Goal: Task Accomplishment & Management: Use online tool/utility

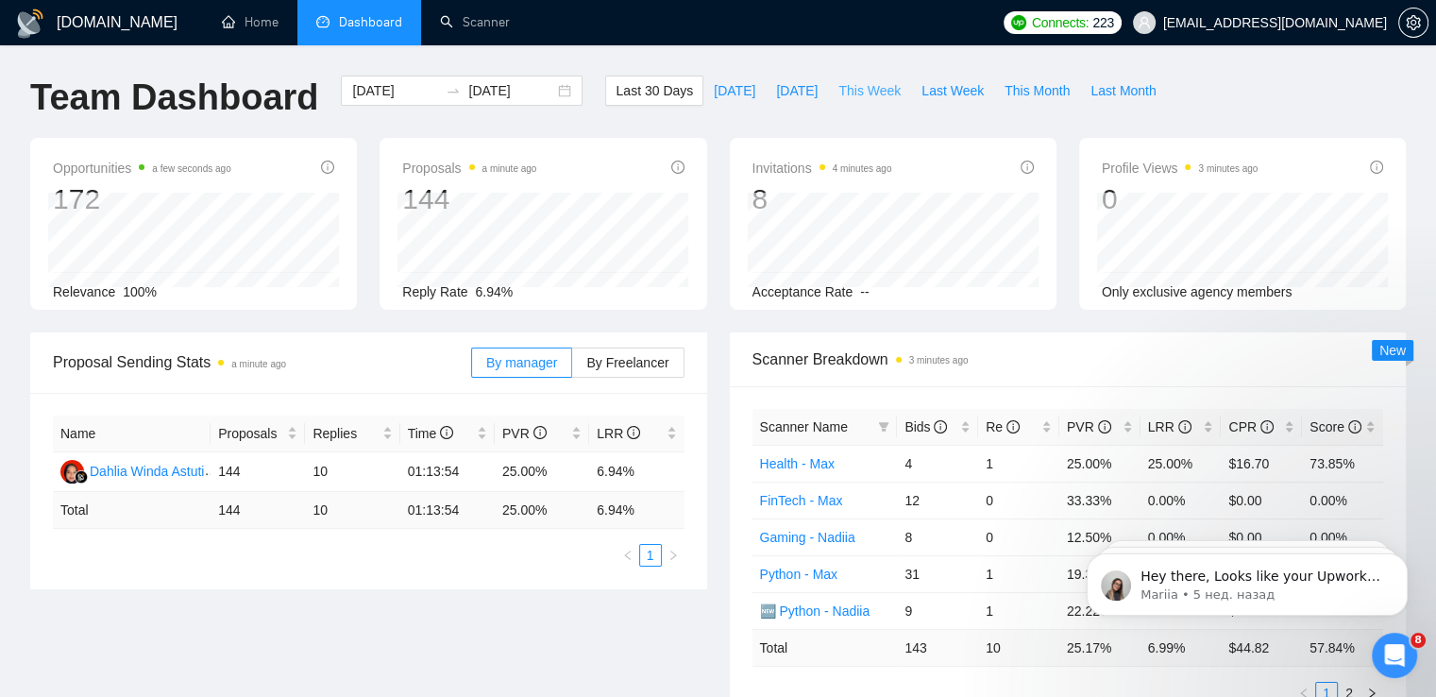
click at [847, 92] on span "This Week" at bounding box center [869, 90] width 62 height 21
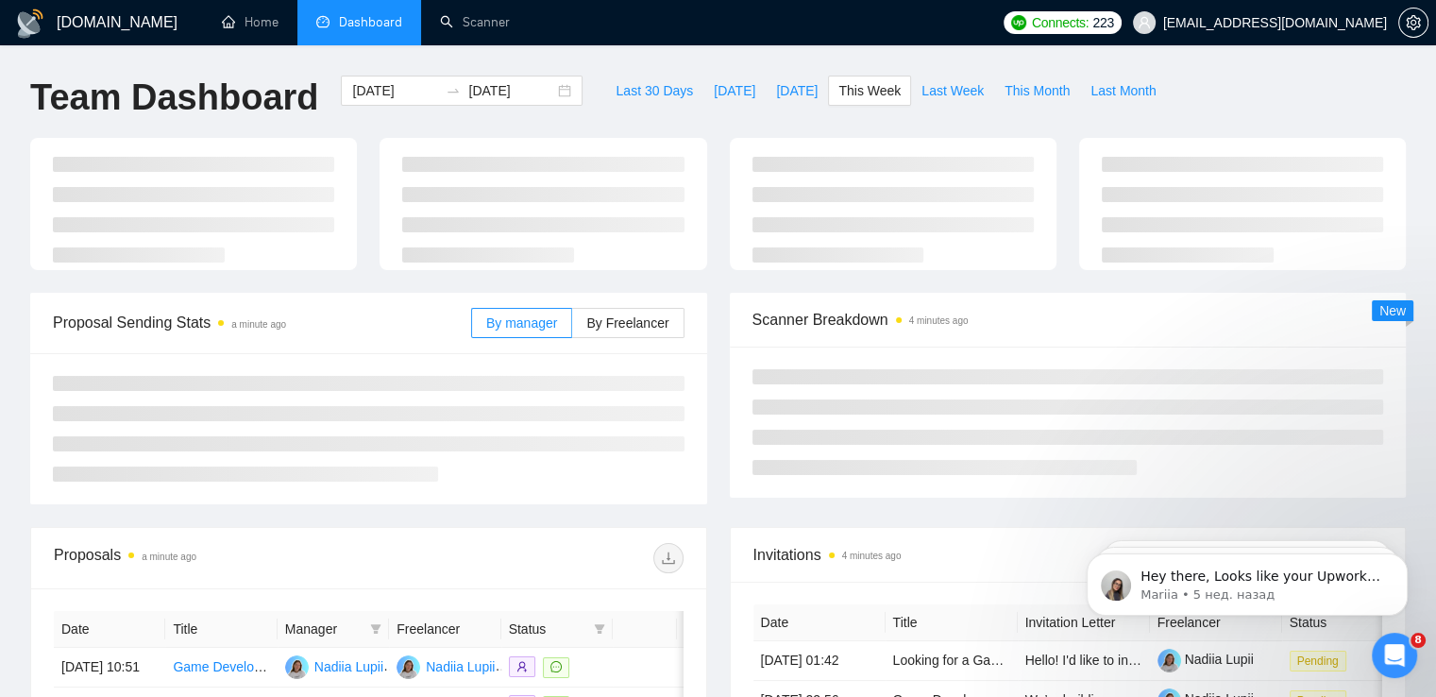
type input "[DATE]"
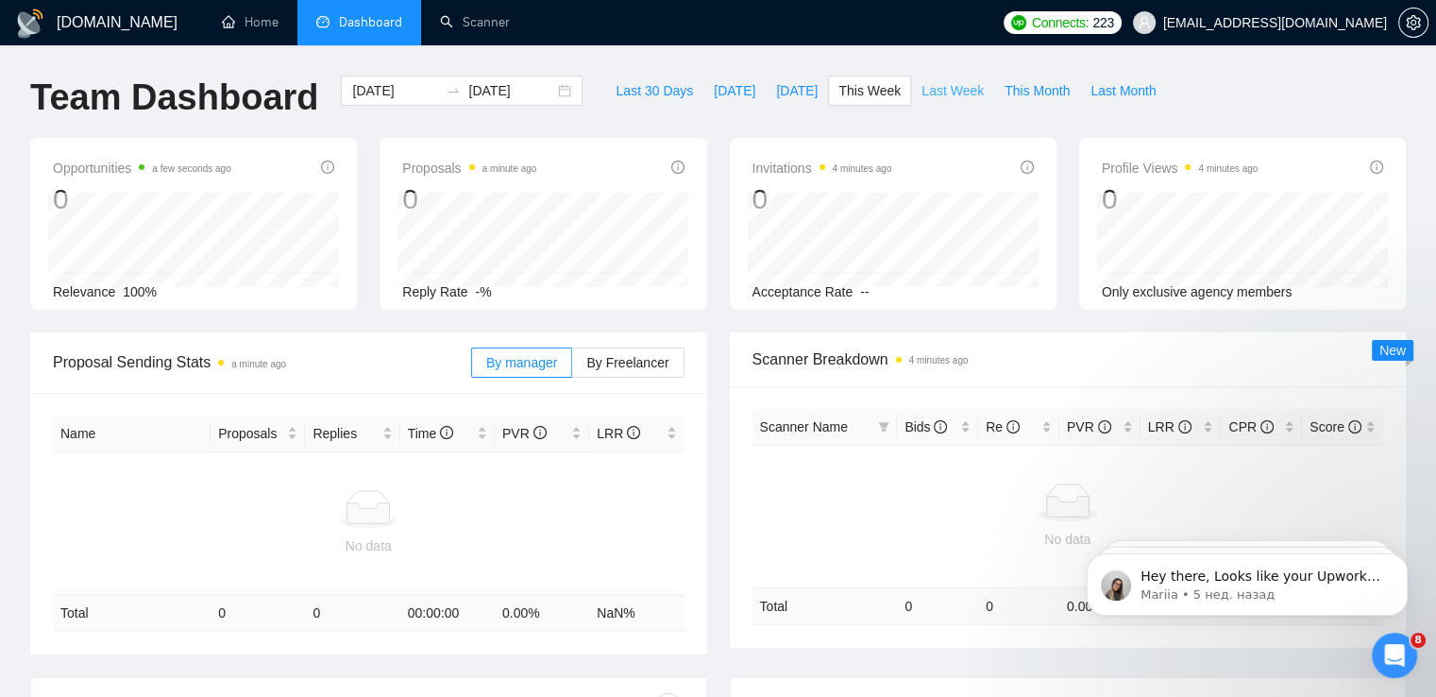
click at [921, 90] on span "Last Week" at bounding box center [952, 90] width 62 height 21
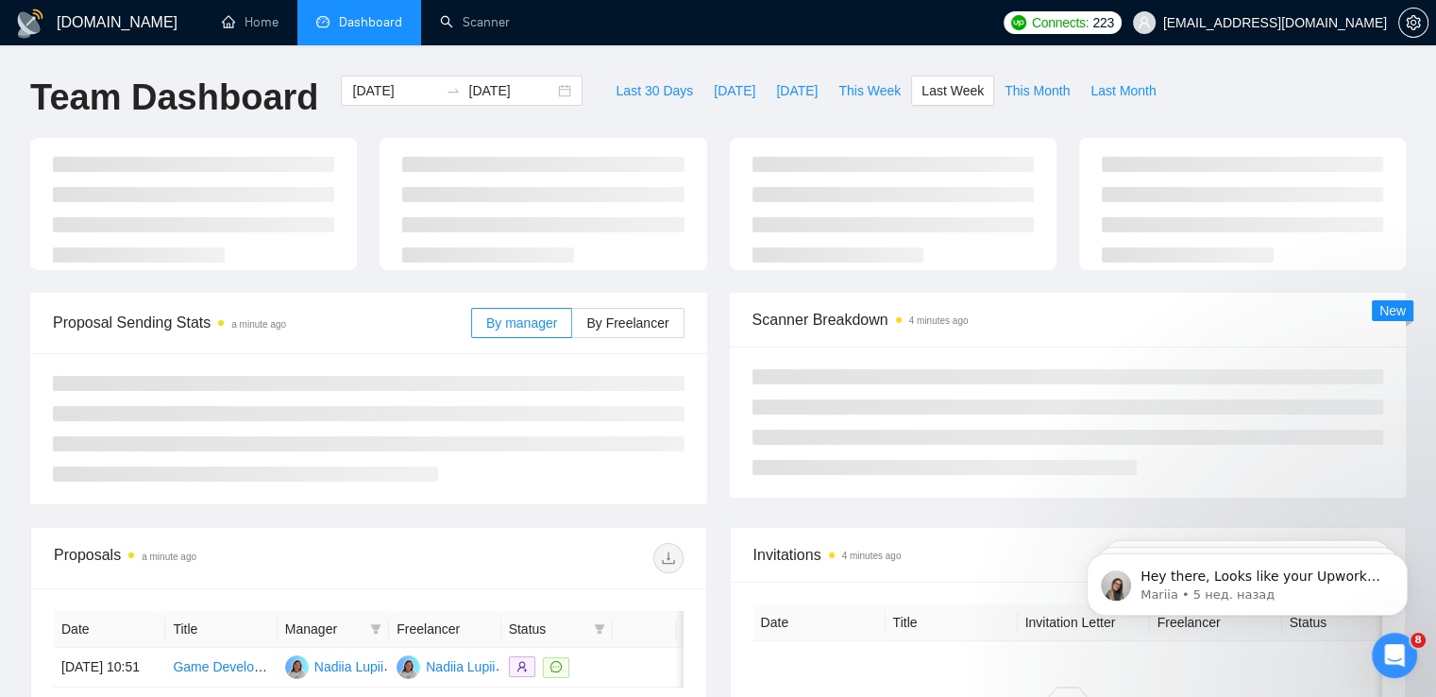
type input "[DATE]"
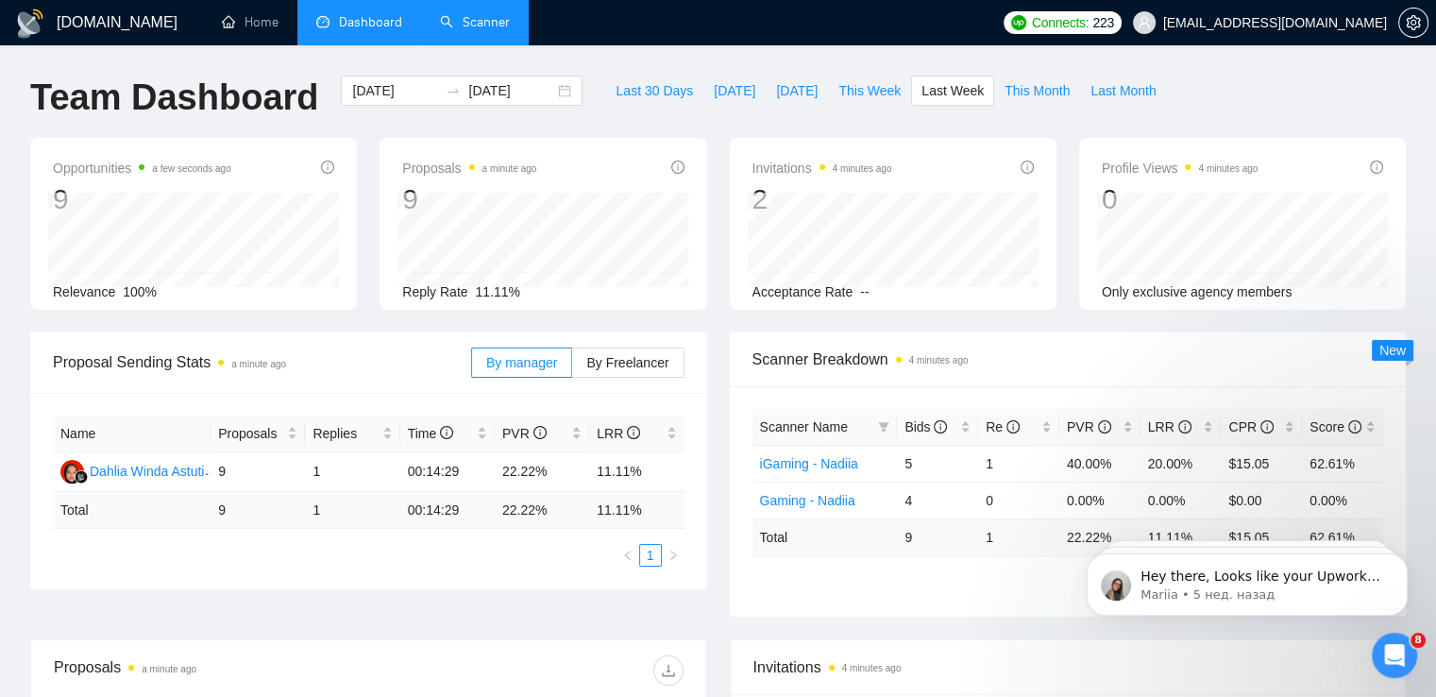
click at [465, 21] on link "Scanner" at bounding box center [475, 22] width 70 height 16
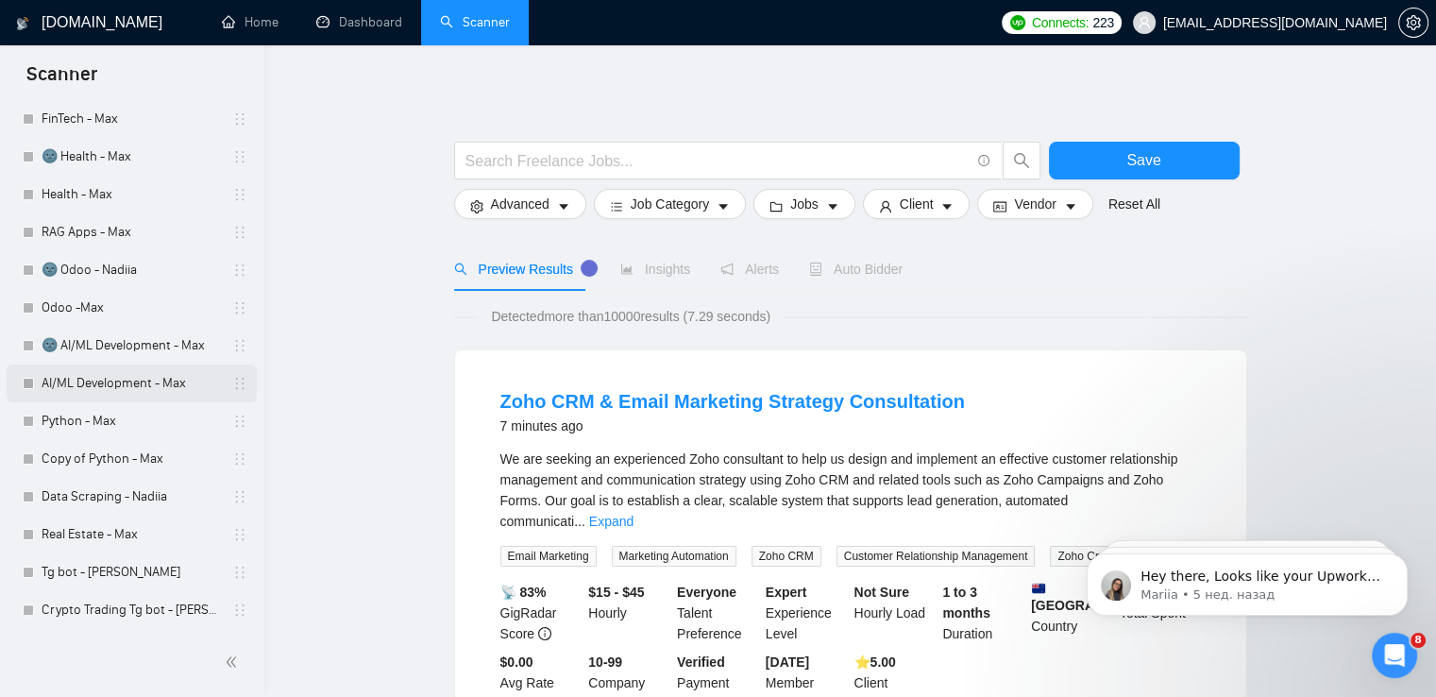
scroll to position [385, 0]
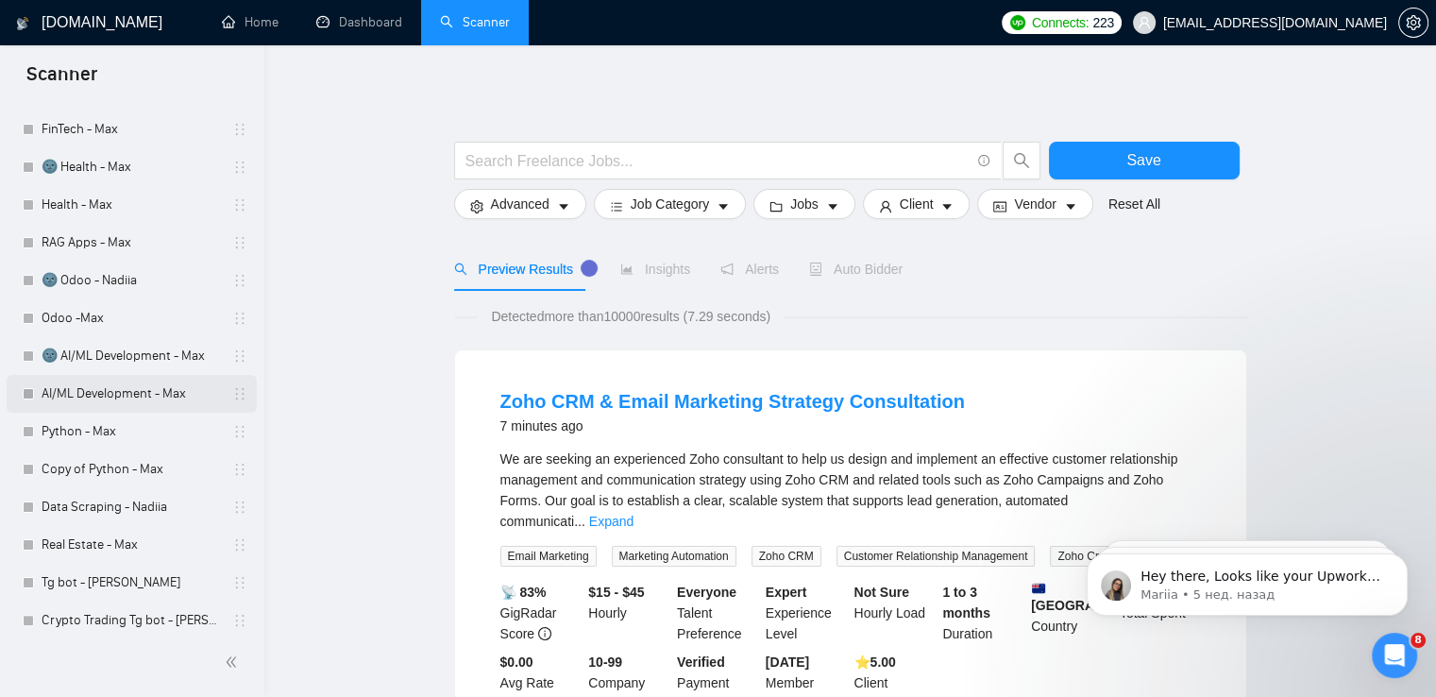
click at [101, 391] on link "AI/ML Development - Max" at bounding box center [131, 394] width 179 height 38
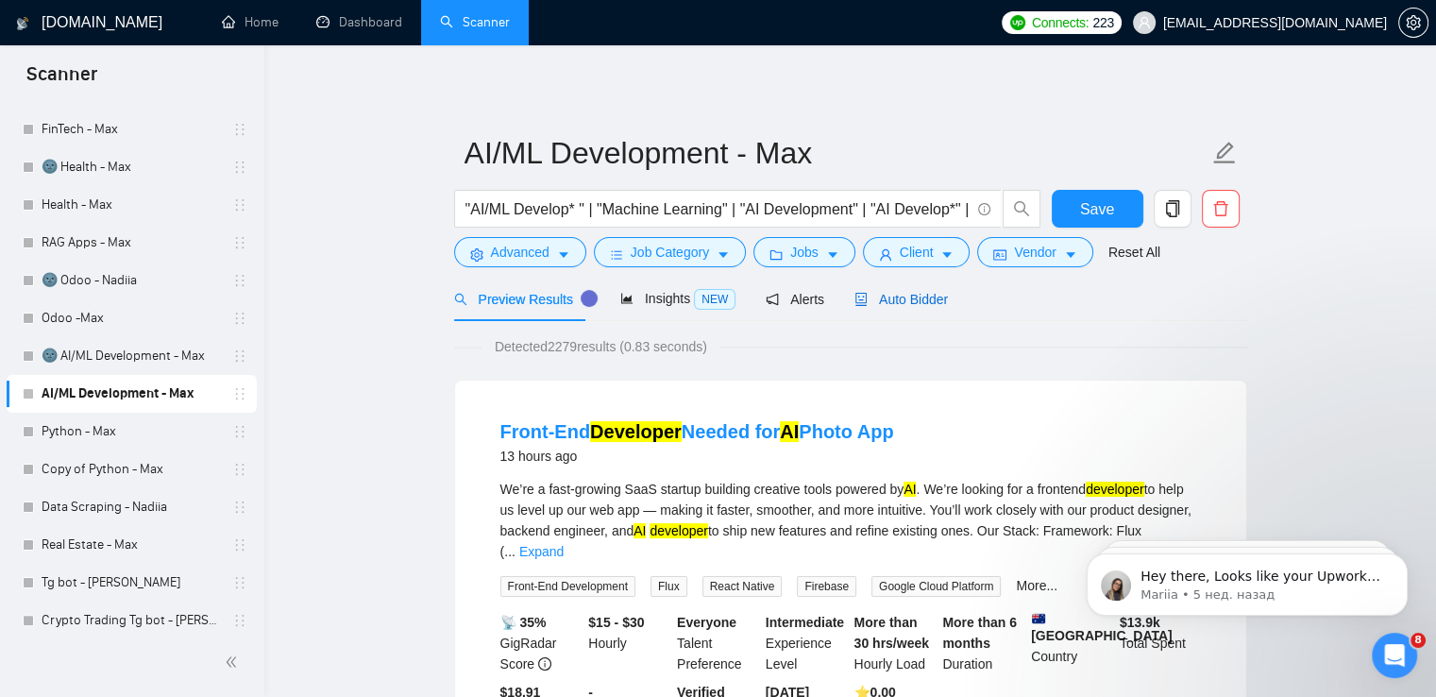
click at [879, 296] on span "Auto Bidder" at bounding box center [900, 299] width 93 height 15
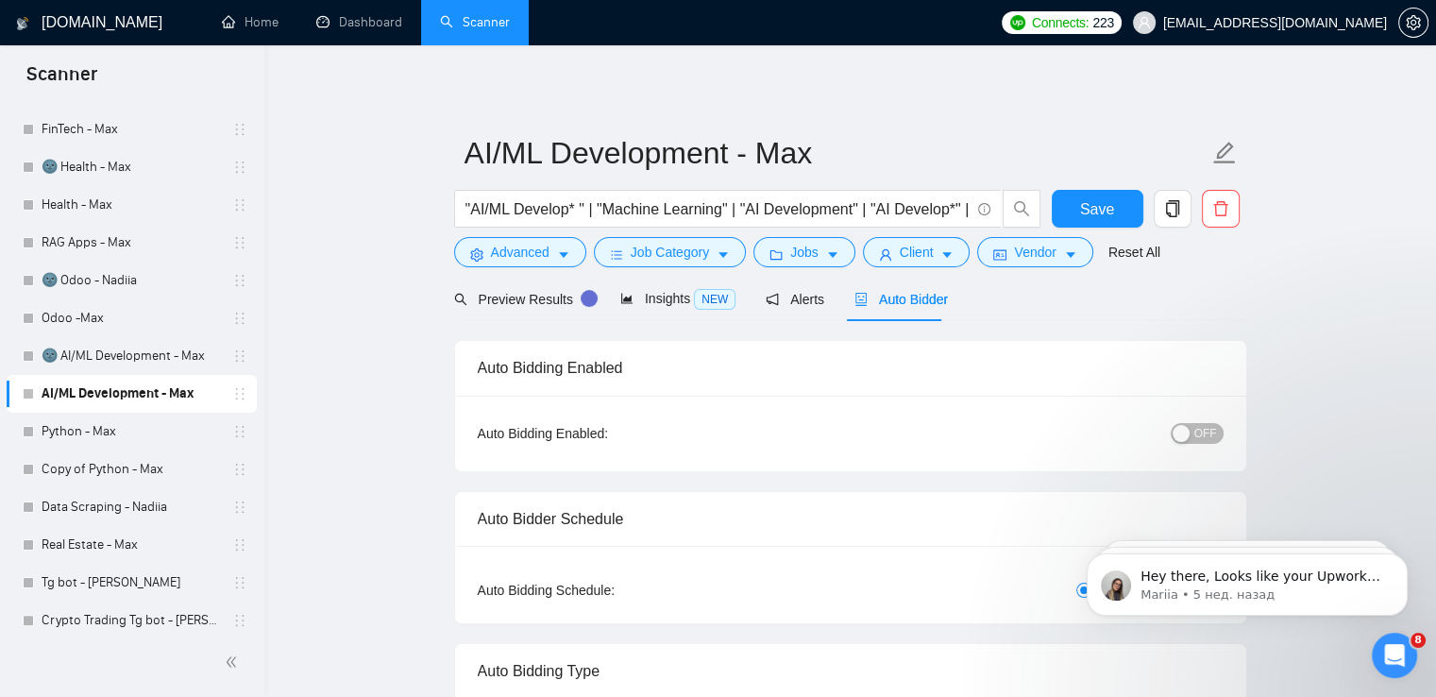
checkbox input "true"
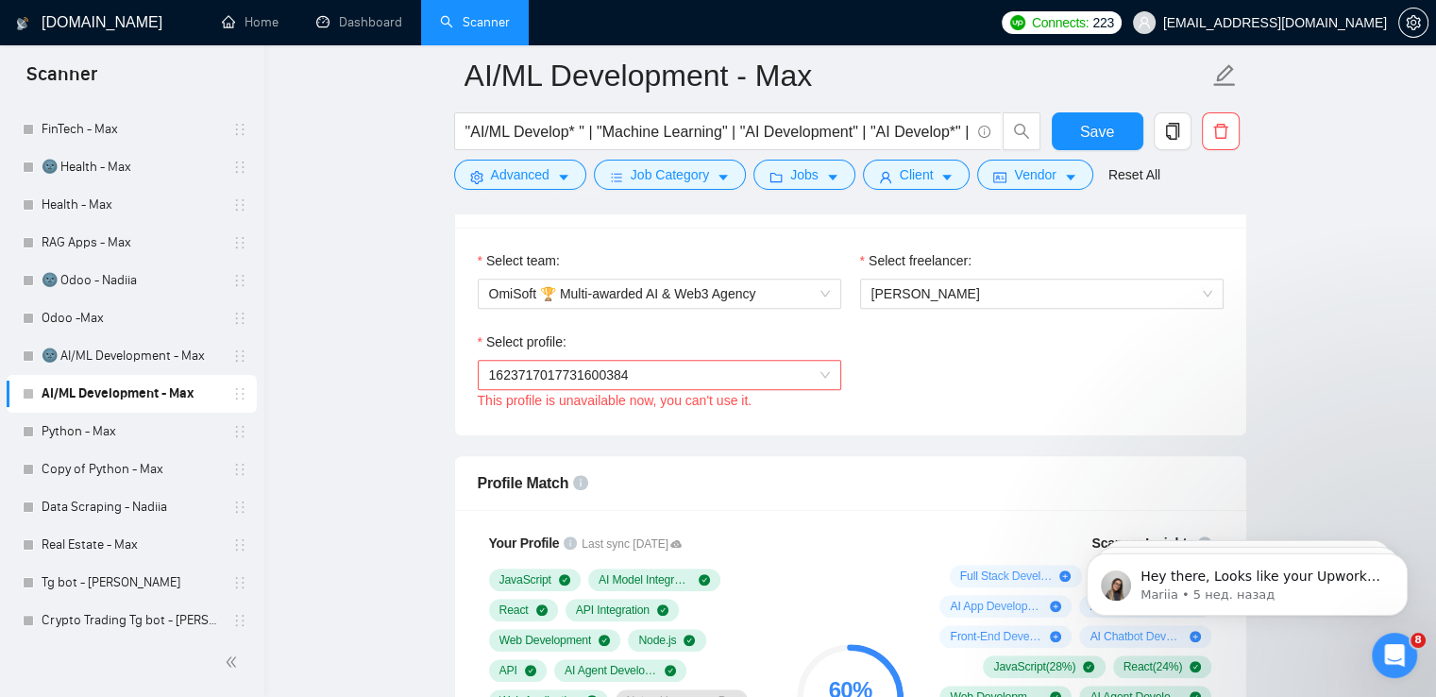
scroll to position [989, 0]
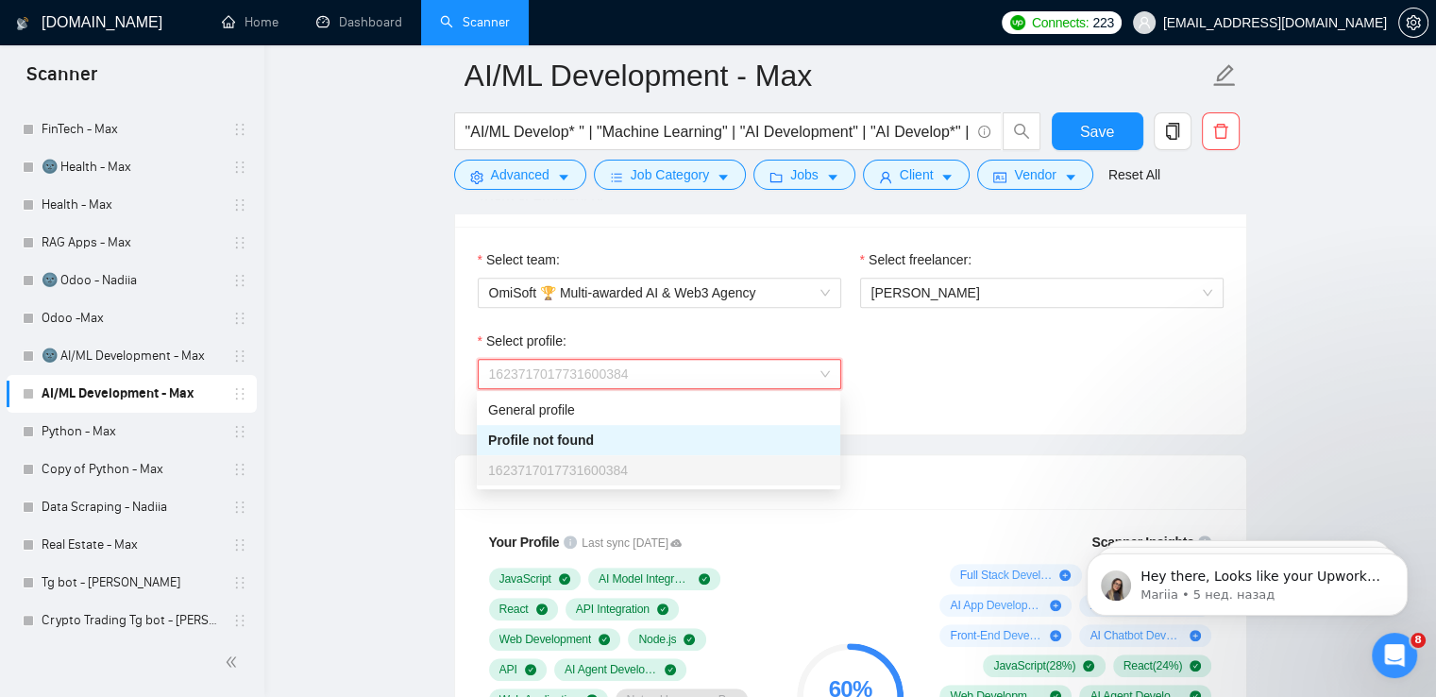
click at [767, 376] on span "1623717017731600384" at bounding box center [659, 374] width 341 height 28
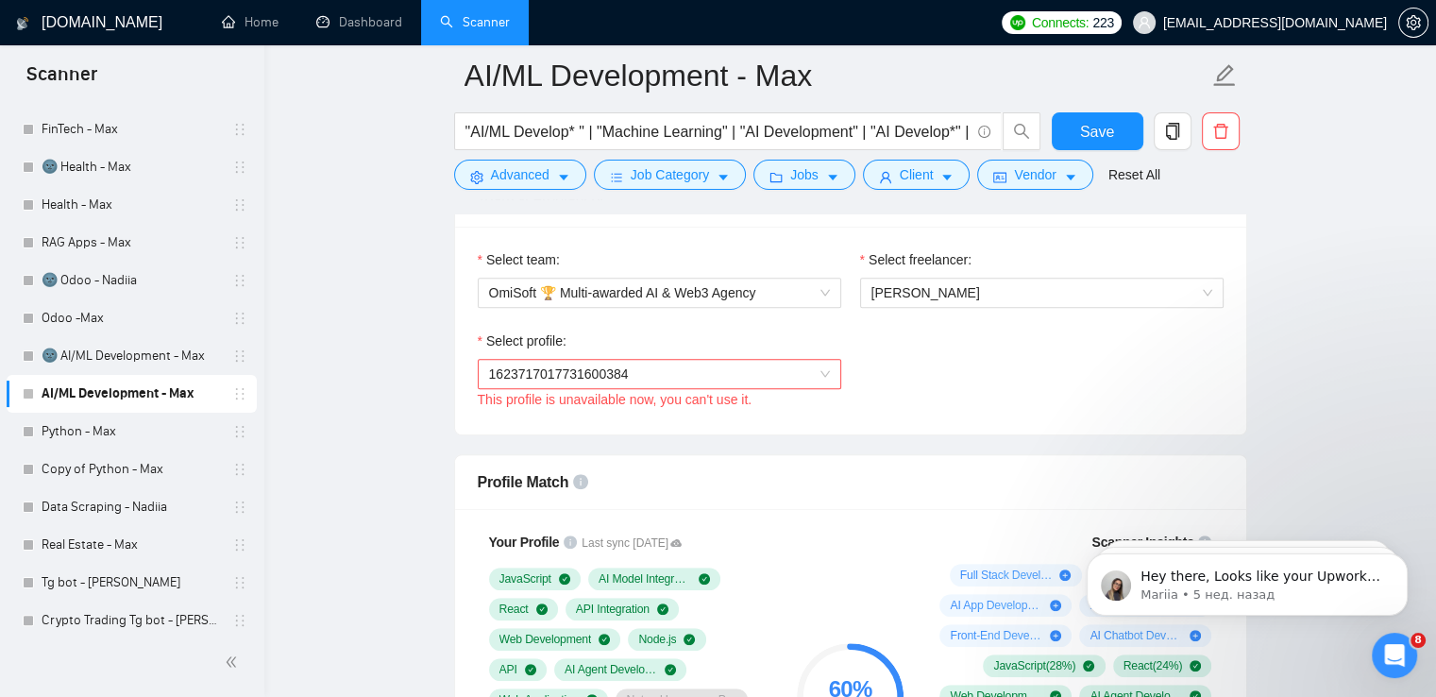
click at [952, 367] on div "Select profile: 1623717017731600384 This profile is unavailable now, you can't …" at bounding box center [850, 370] width 765 height 81
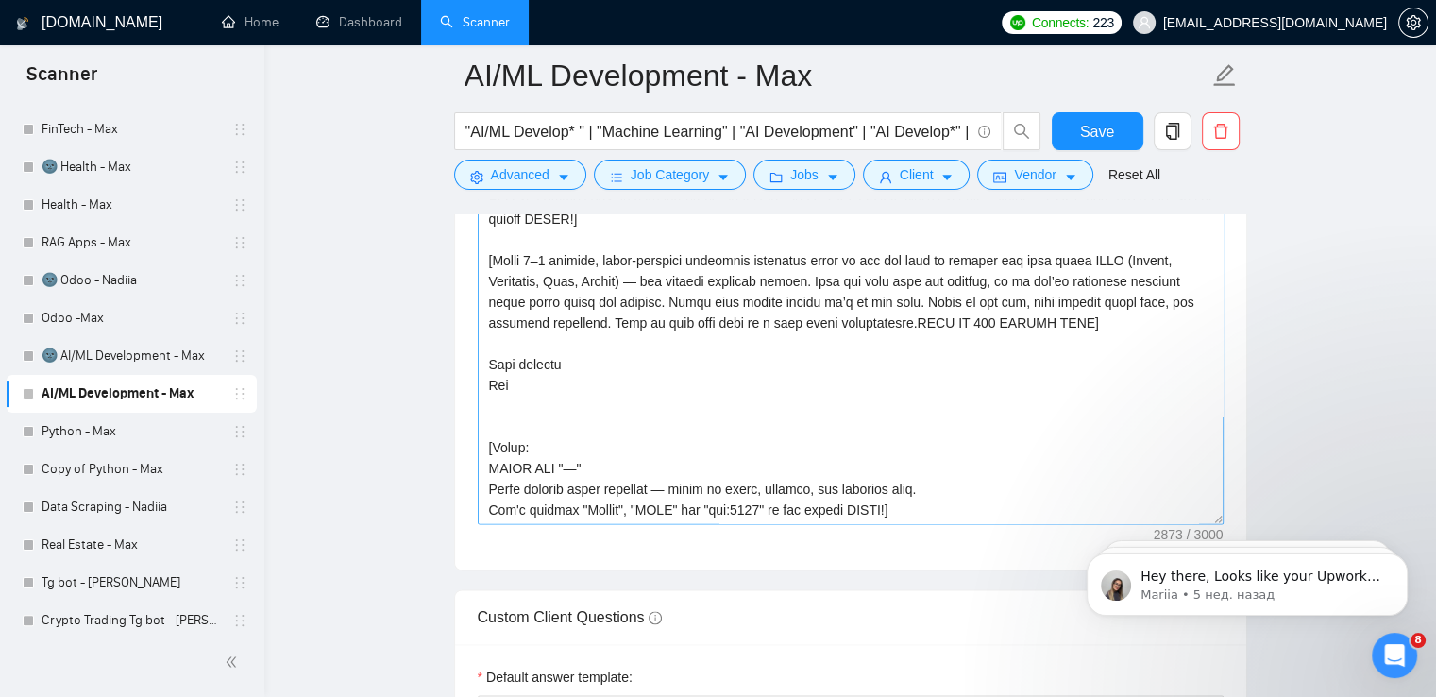
scroll to position [2394, 0]
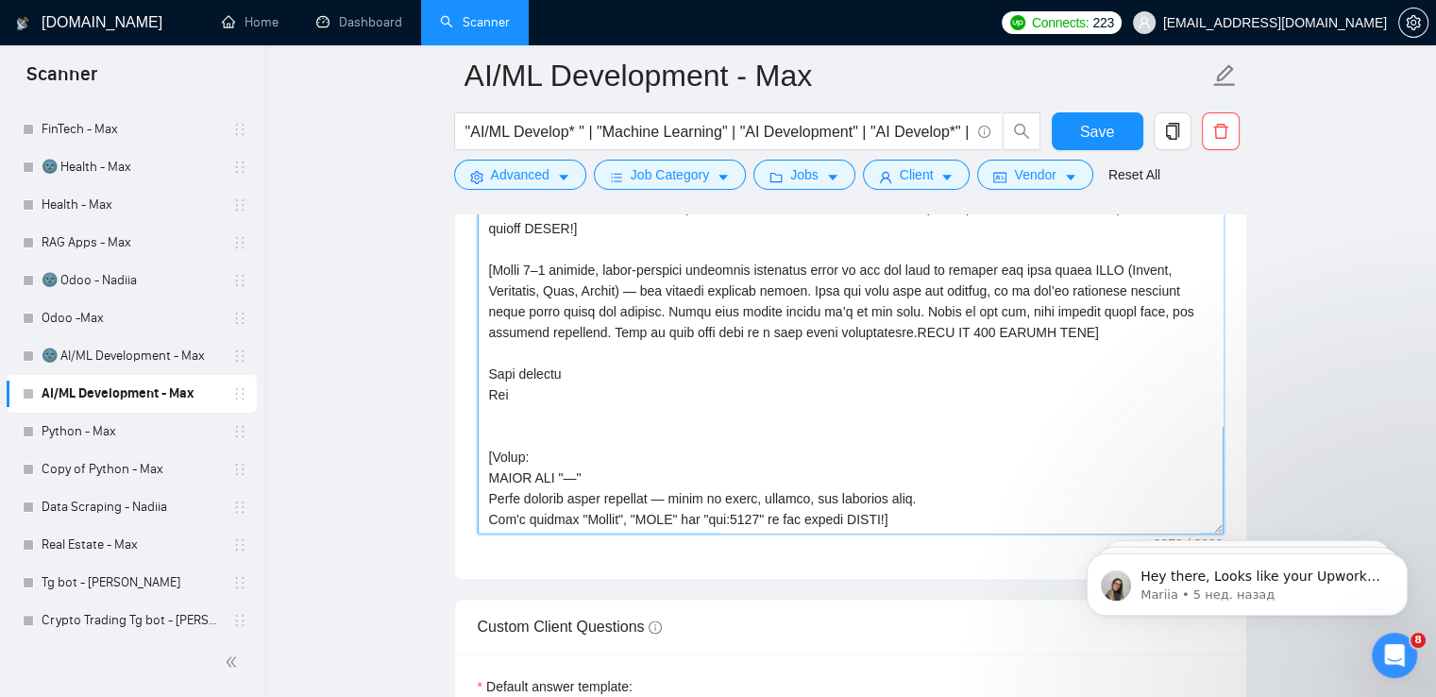
click at [524, 358] on textarea "Cover letter template:" at bounding box center [851, 321] width 746 height 425
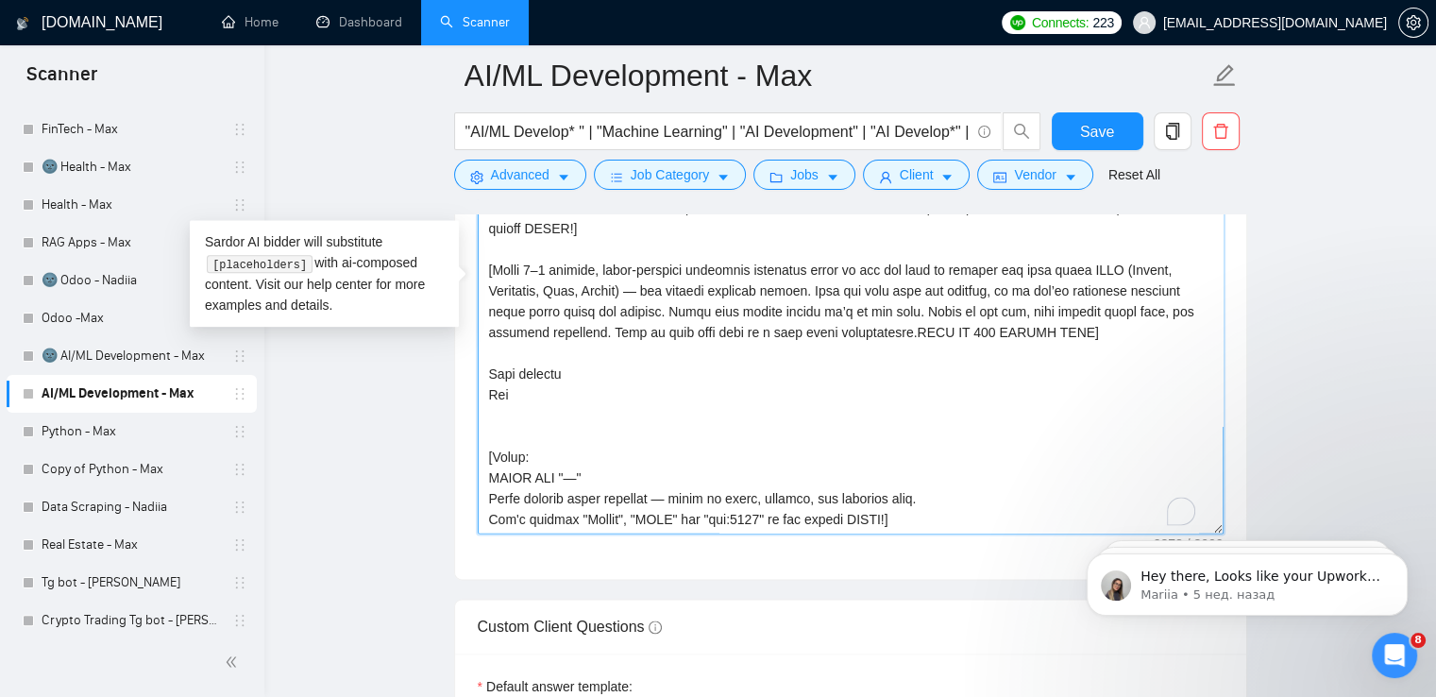
scroll to position [643, 0]
click at [372, 450] on main "AI/ML Development - Max "AI/ML Develop* " | "Machine Learning" | "AI Developmen…" at bounding box center [850, 604] width 1111 height 5845
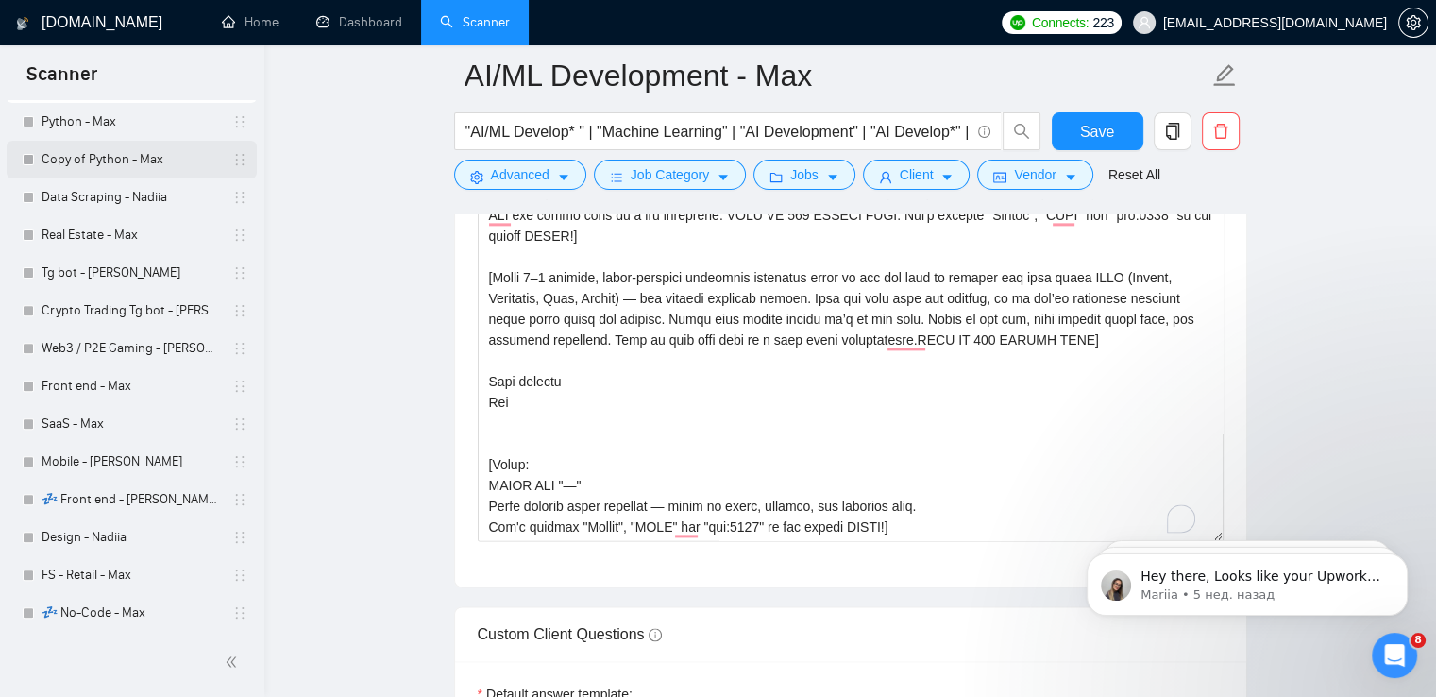
scroll to position [697, 0]
